Goal: Information Seeking & Learning: Learn about a topic

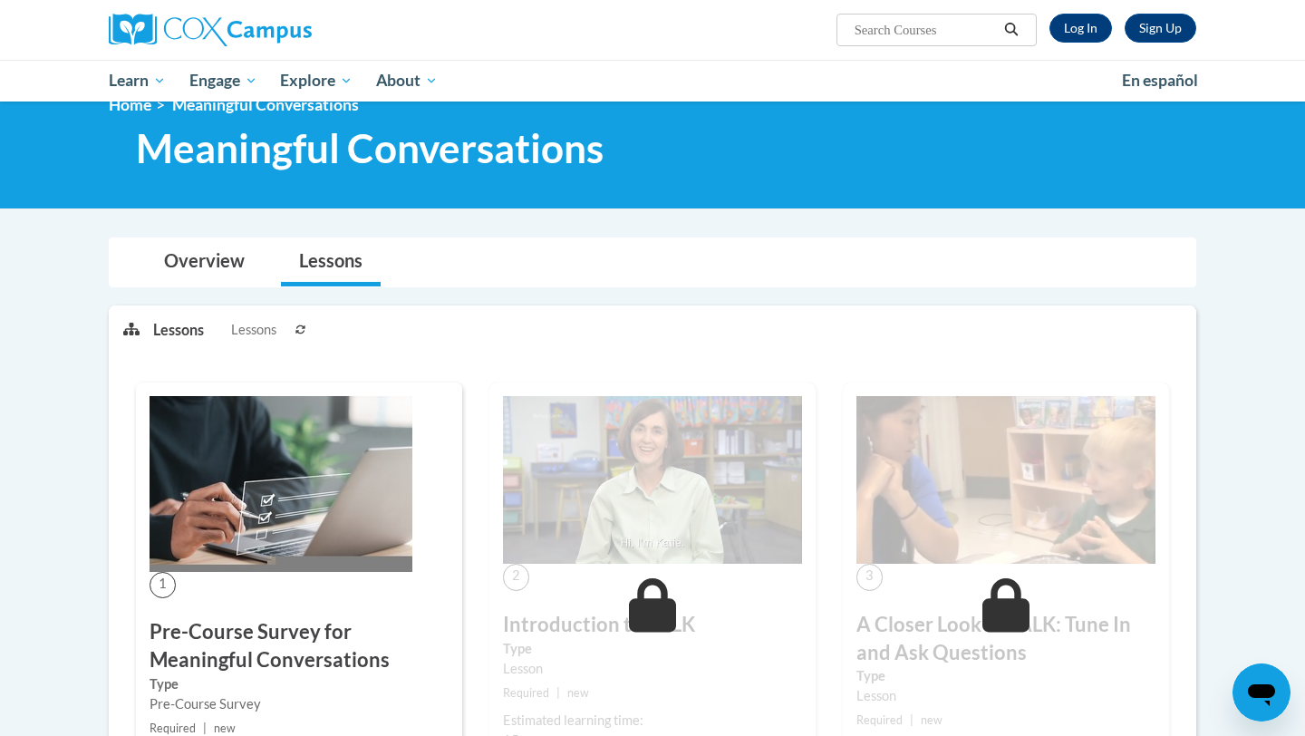
scroll to position [32, 0]
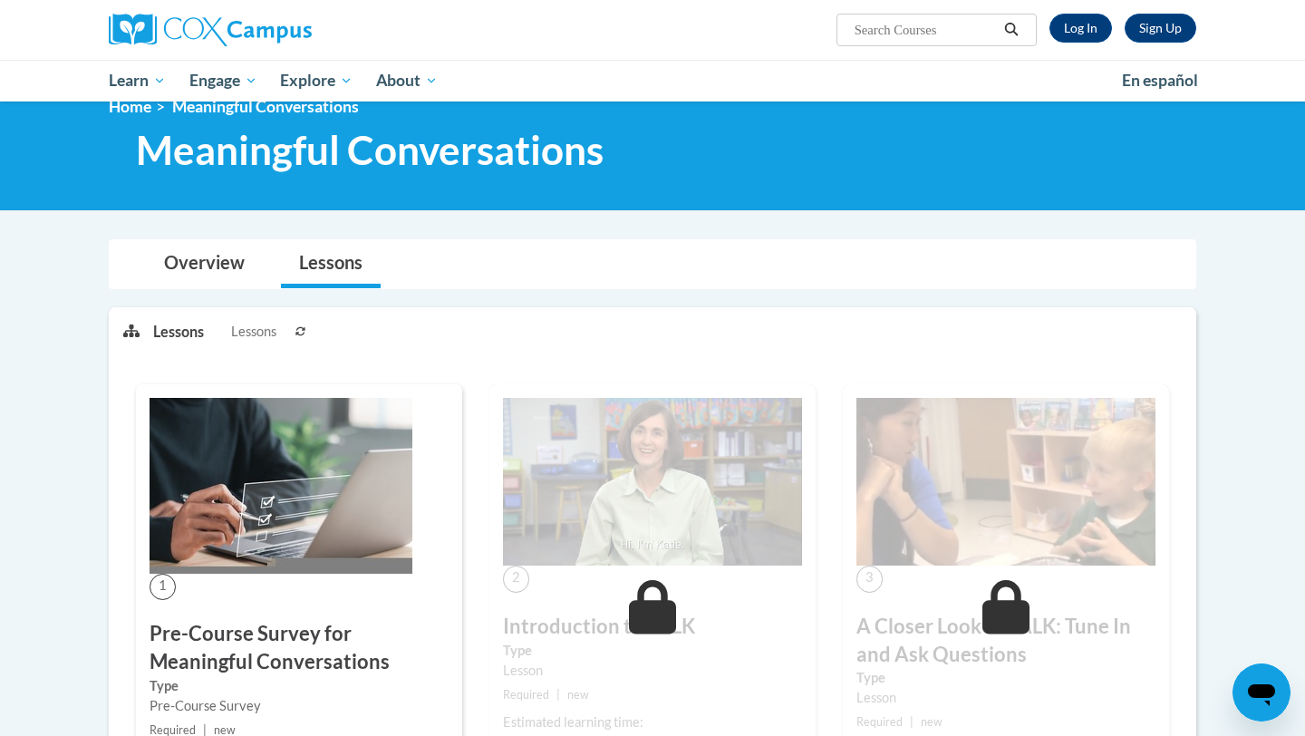
click at [837, 170] on h1 "Meaningful Conversations" at bounding box center [540, 150] width 836 height 48
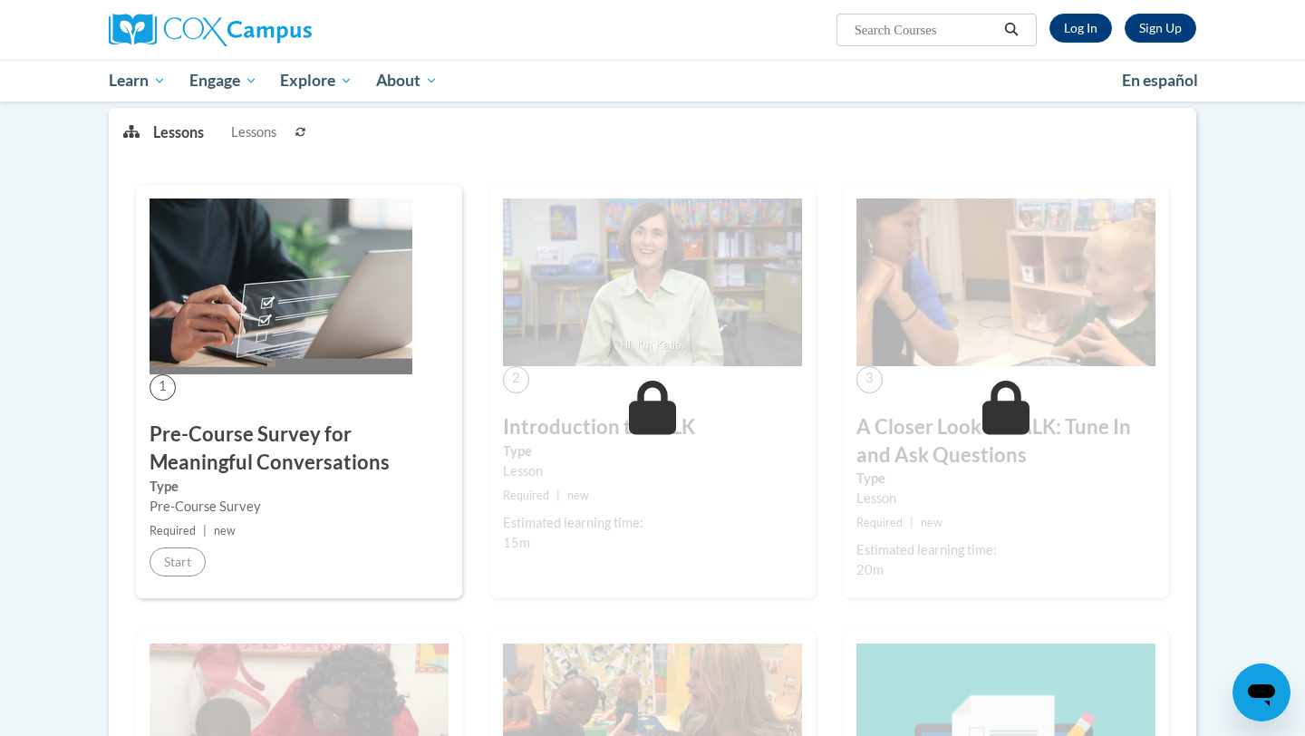
scroll to position [236, 0]
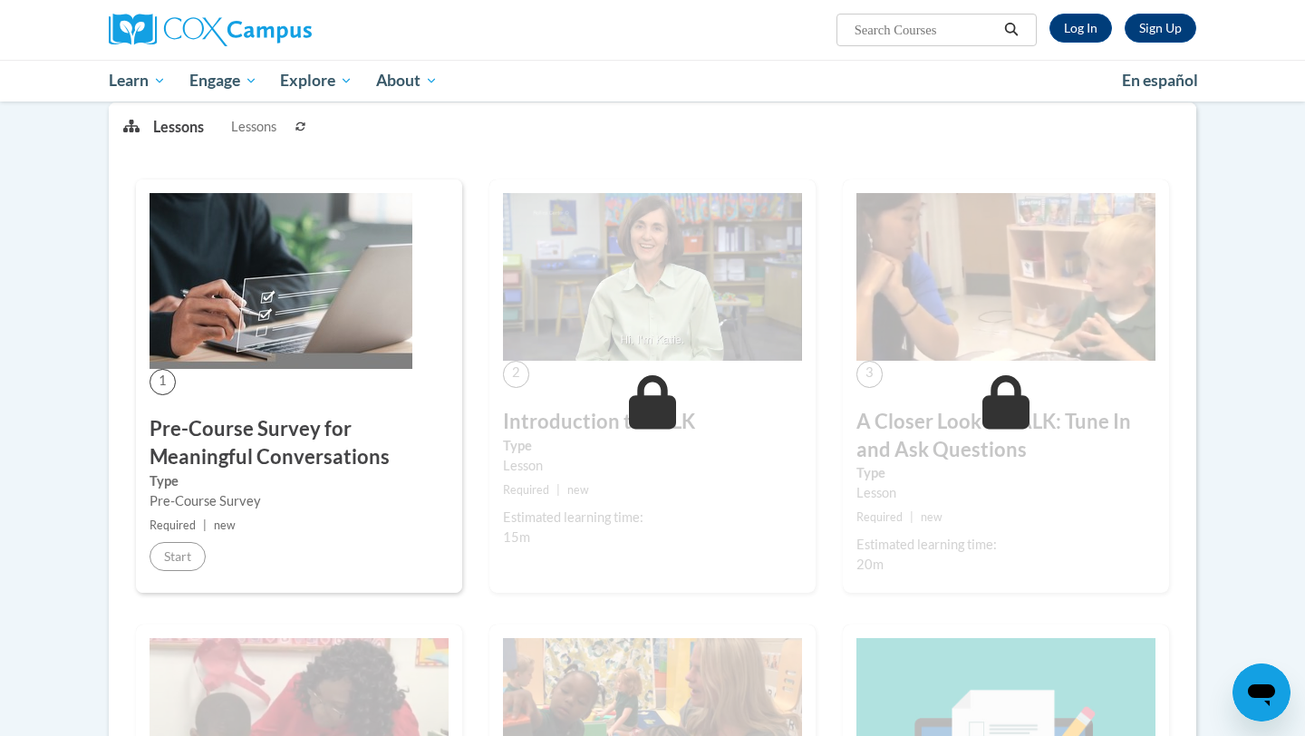
click at [296, 441] on h3 "Pre-Course Survey for Meaningful Conversations" at bounding box center [298, 443] width 299 height 56
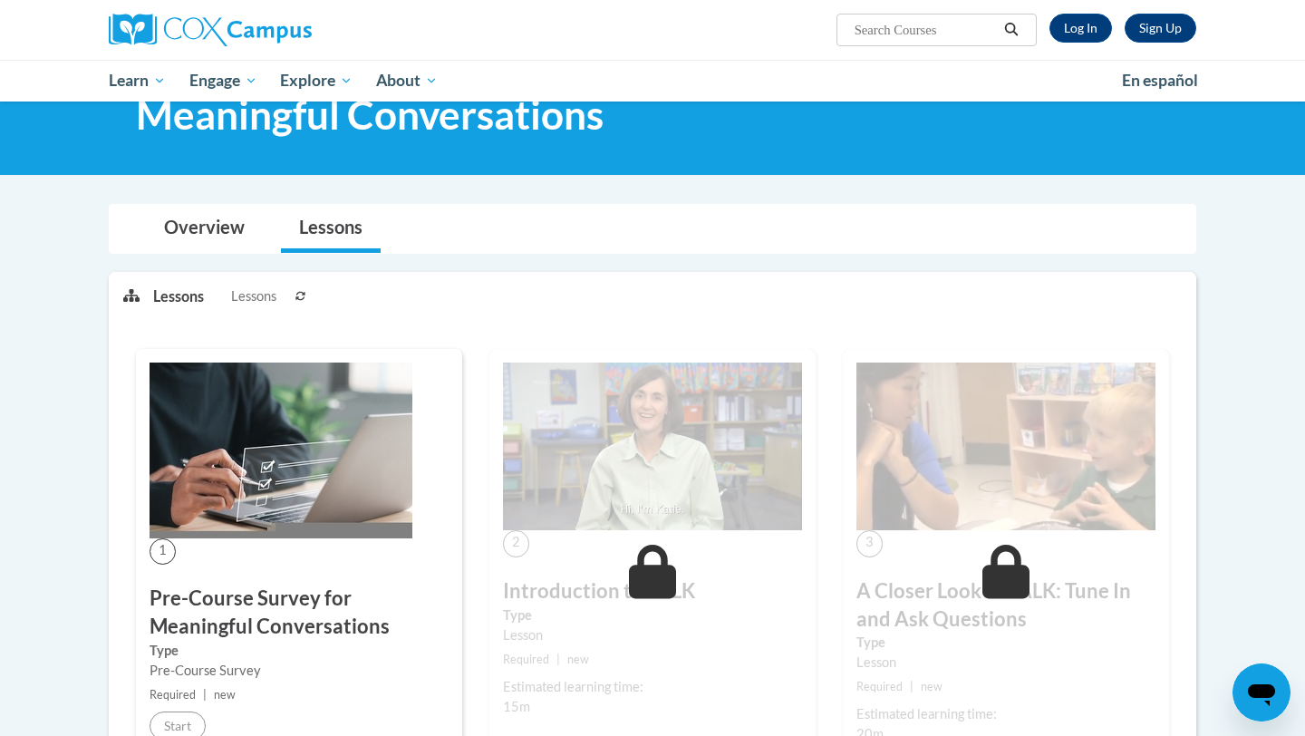
scroll to position [0, 0]
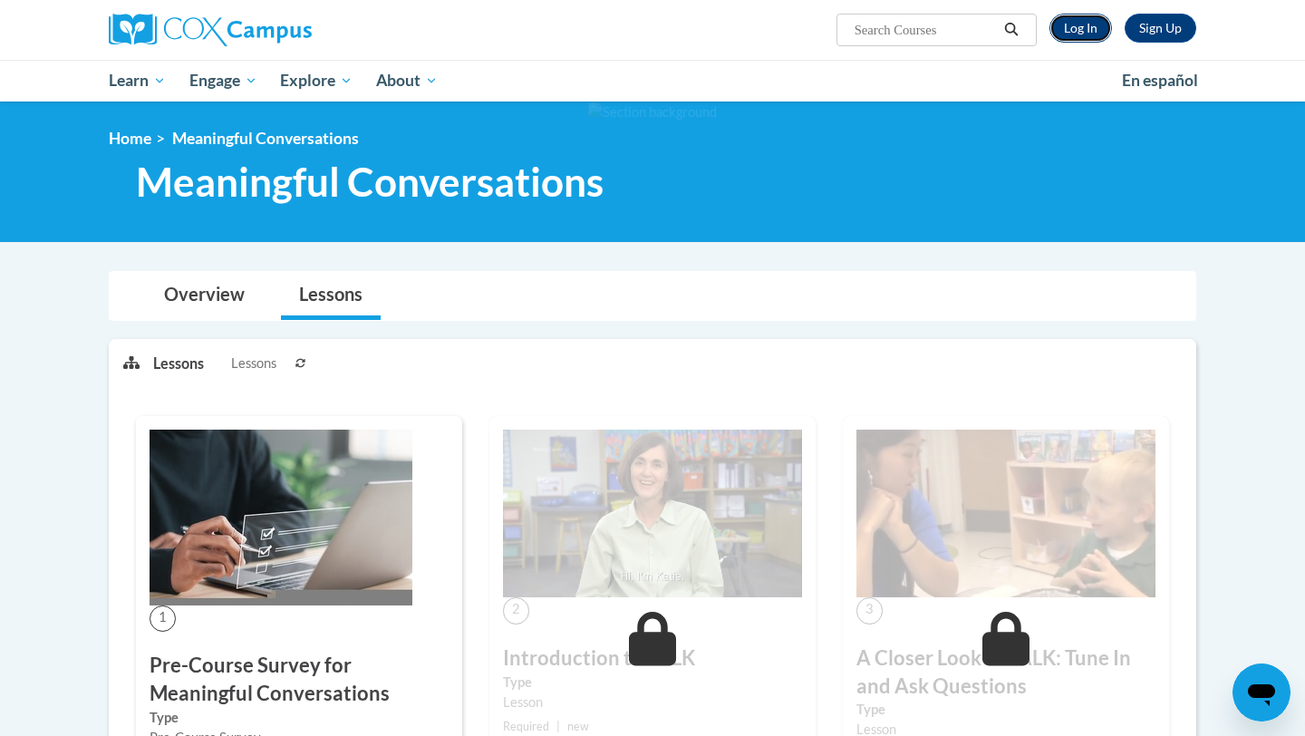
click at [1093, 34] on link "Log In" at bounding box center [1080, 28] width 63 height 29
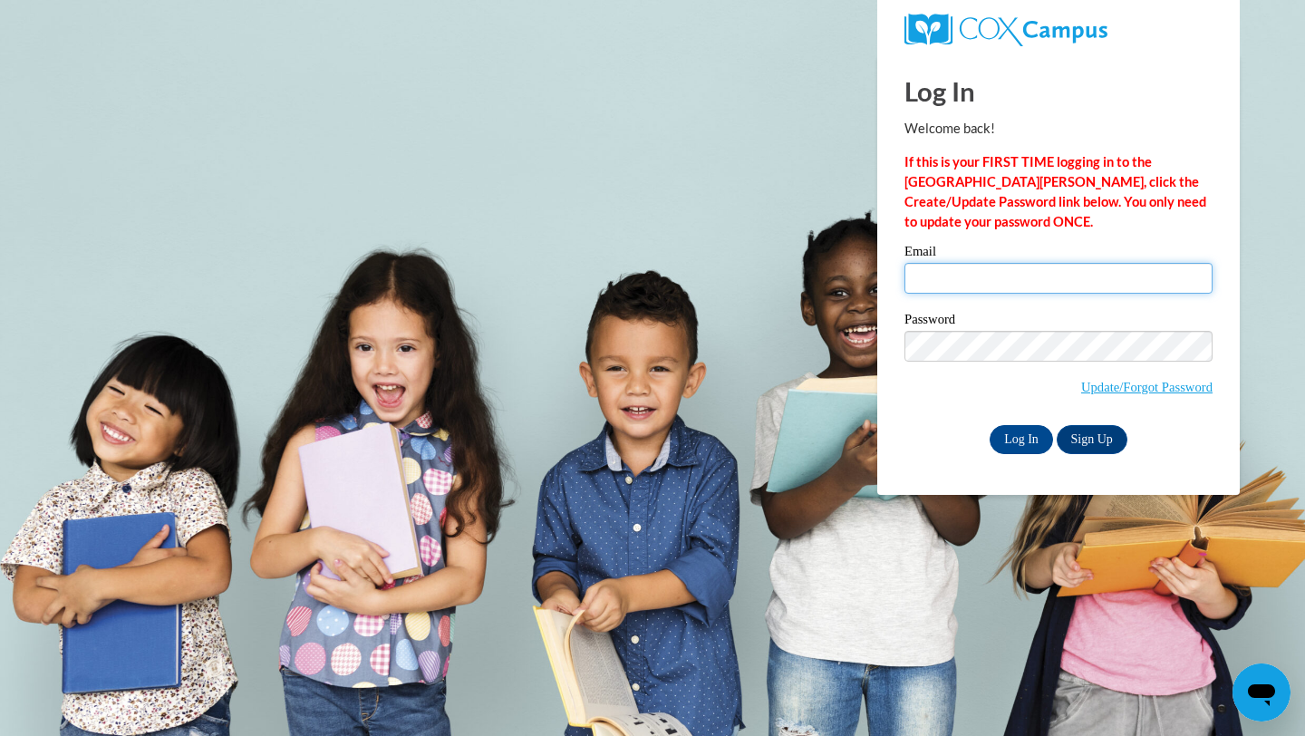
click at [1025, 272] on input "Email" at bounding box center [1058, 278] width 308 height 31
type input "rhardin2@my.athens.edu"
click at [1033, 426] on input "Log In" at bounding box center [1020, 439] width 63 height 29
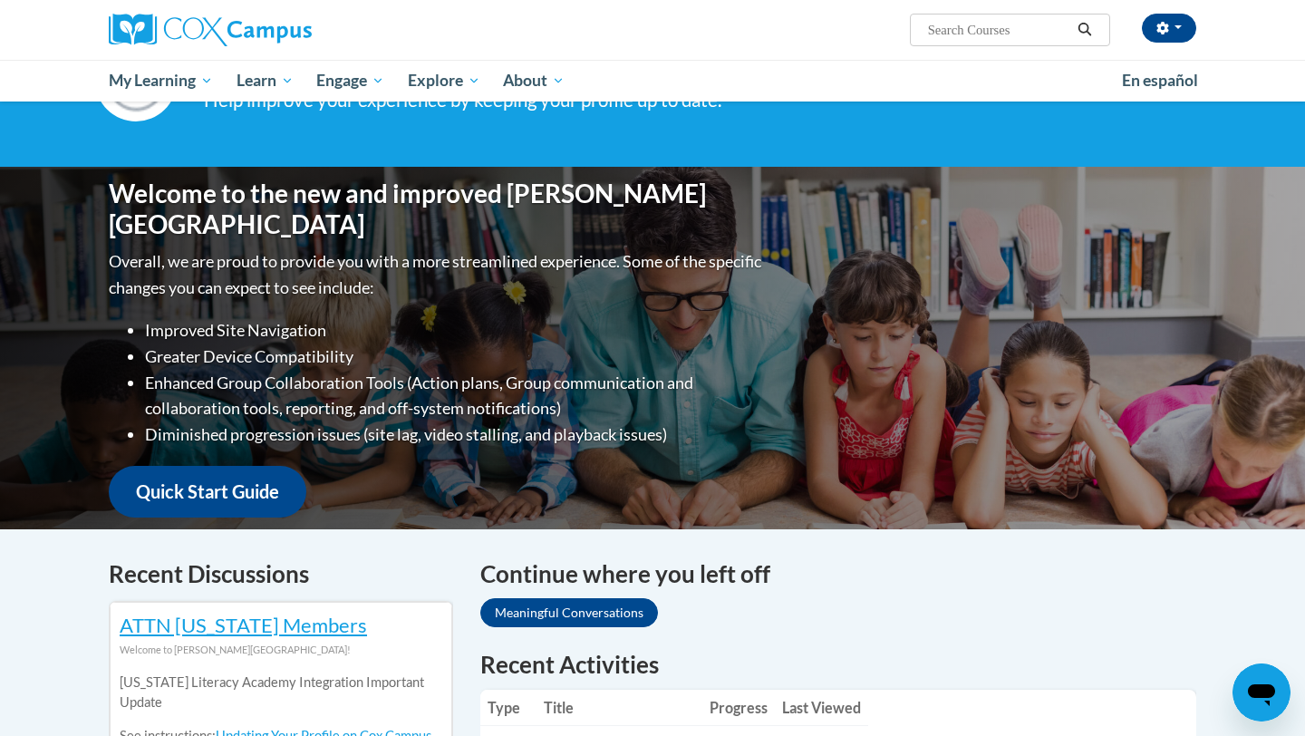
scroll to position [434, 0]
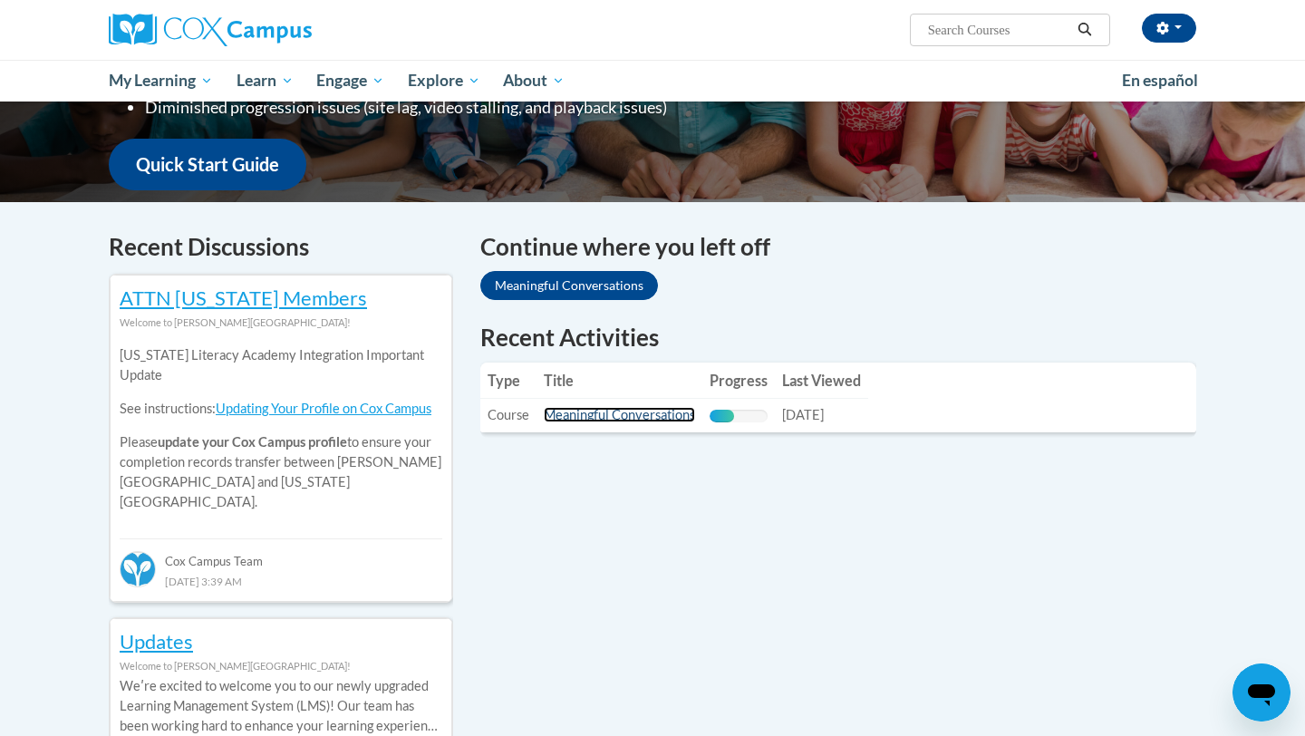
click at [626, 419] on link "Meaningful Conversations" at bounding box center [619, 414] width 151 height 15
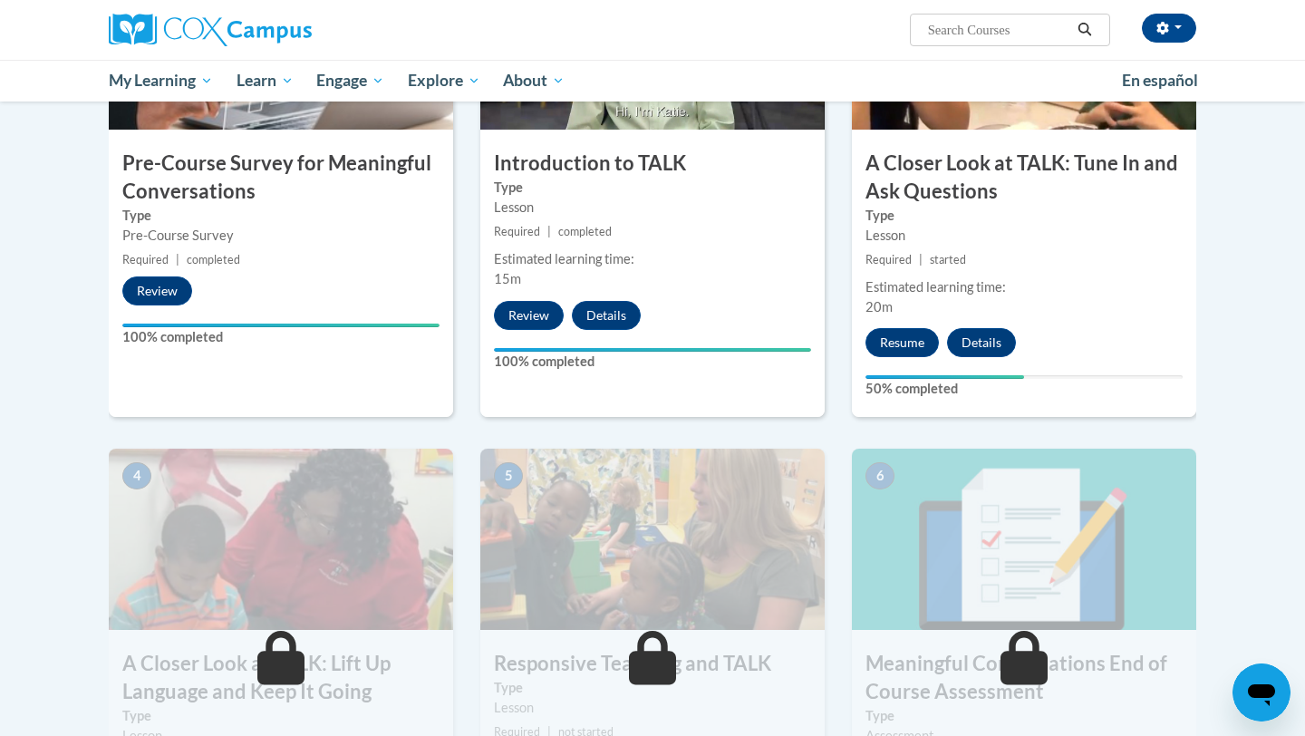
scroll to position [525, 0]
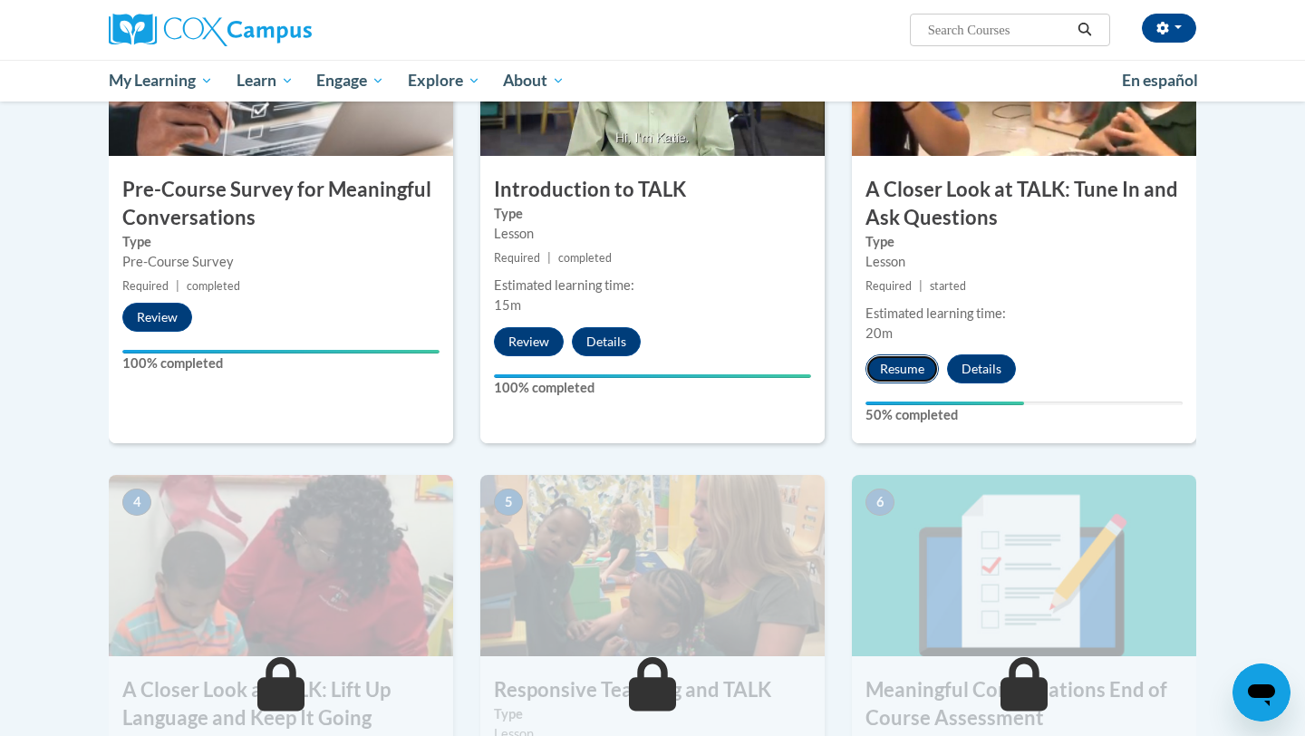
click at [889, 373] on button "Resume" at bounding box center [901, 368] width 73 height 29
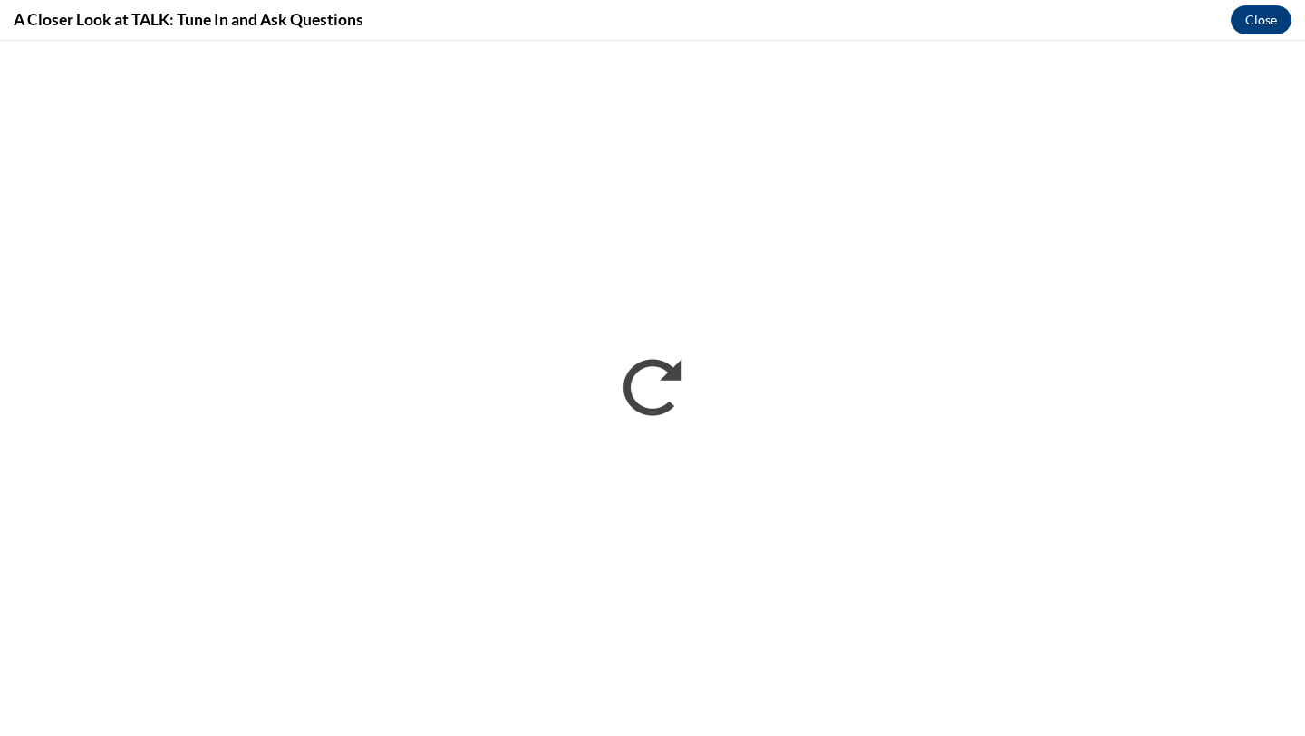
scroll to position [0, 0]
